Goal: Navigation & Orientation: Find specific page/section

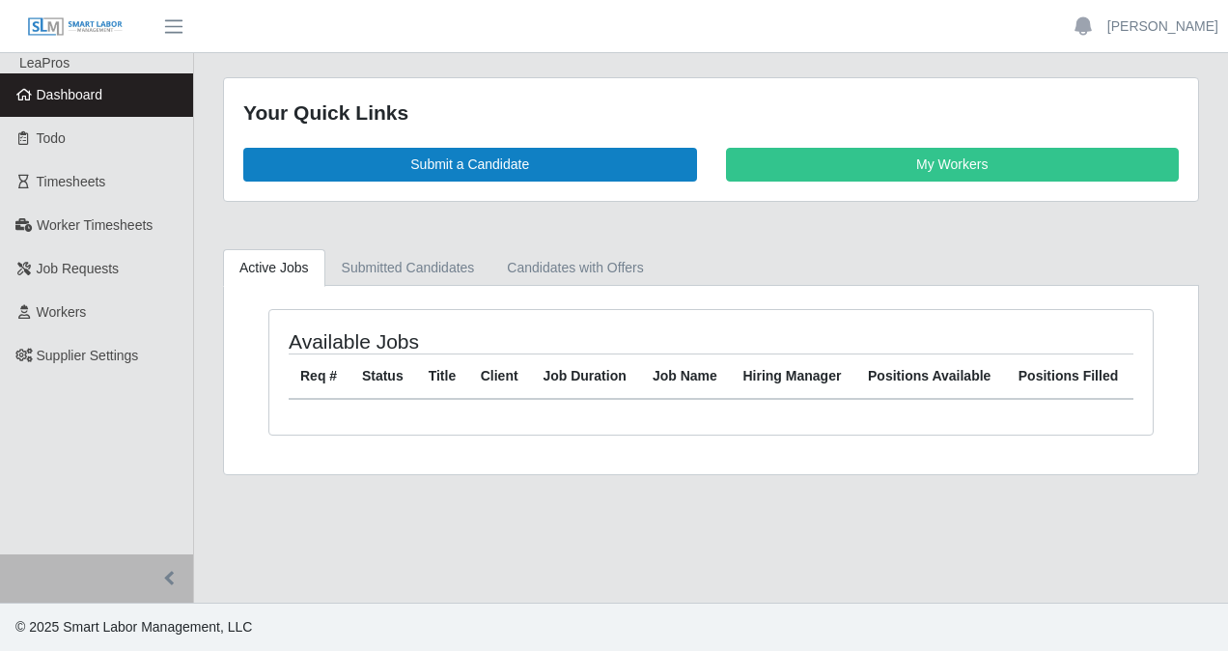
click at [112, 91] on link "Dashboard" at bounding box center [96, 94] width 193 height 43
click at [79, 91] on span "Dashboard" at bounding box center [70, 94] width 67 height 15
